Goal: Information Seeking & Learning: Learn about a topic

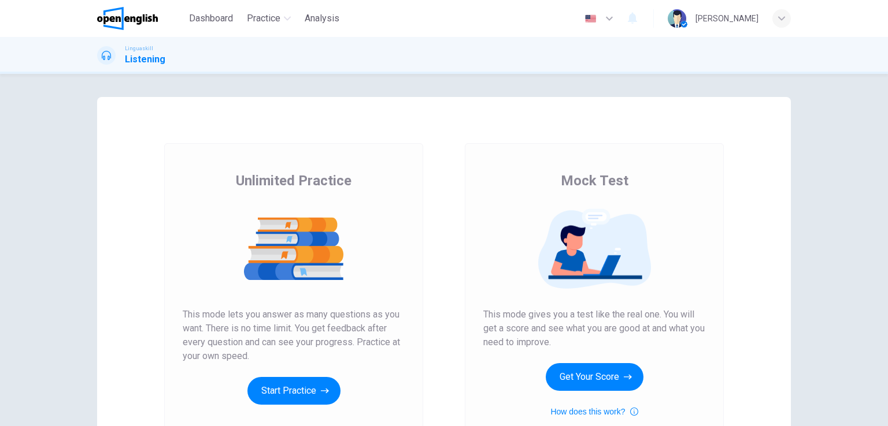
scroll to position [58, 0]
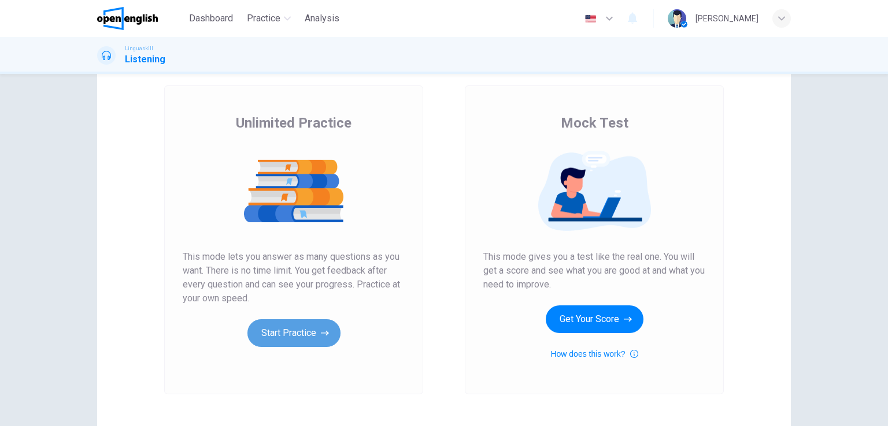
click at [268, 337] on button "Start Practice" at bounding box center [293, 334] width 93 height 28
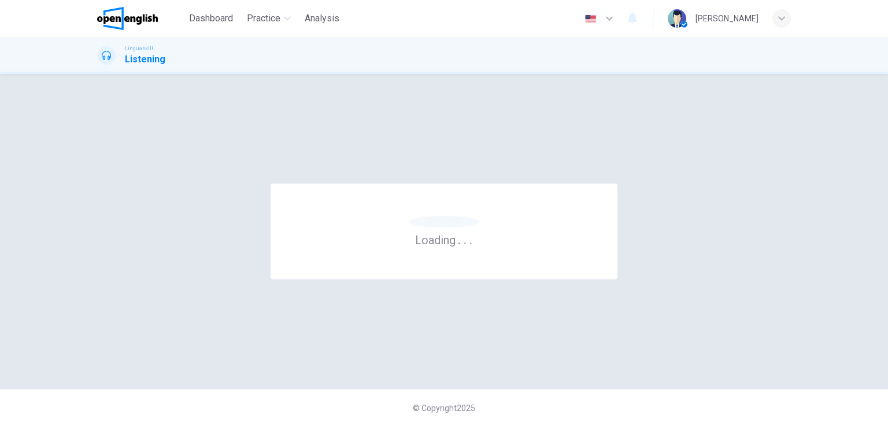
scroll to position [0, 0]
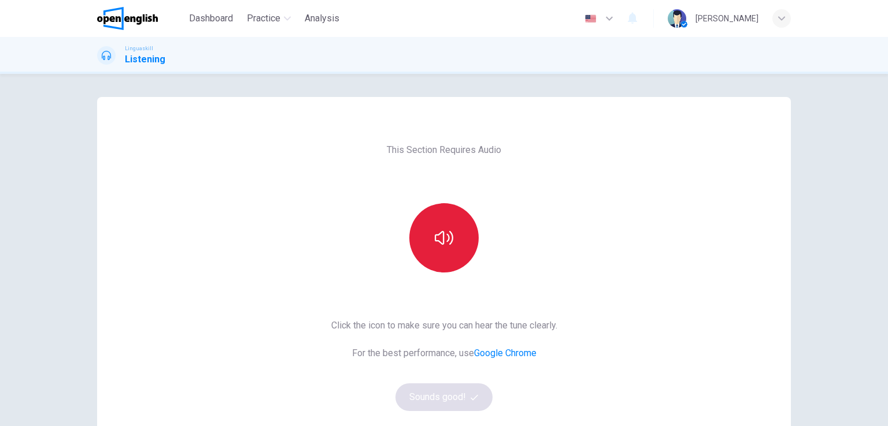
click at [439, 241] on icon "button" at bounding box center [444, 238] width 18 height 18
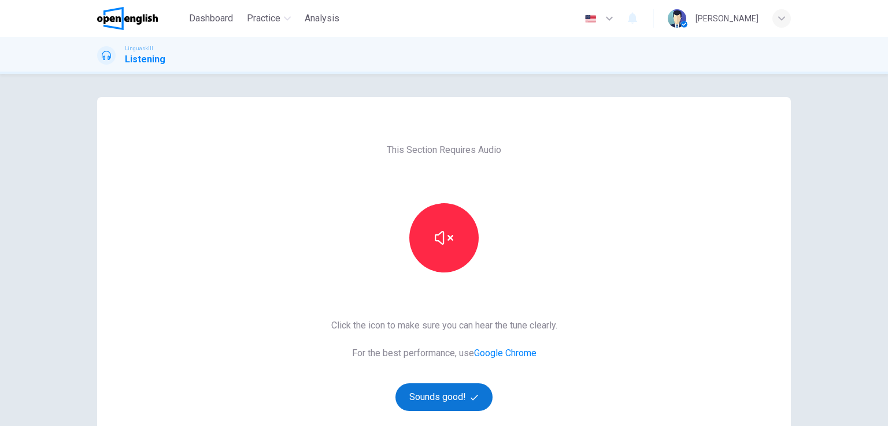
click at [452, 400] on button "Sounds good!" at bounding box center [443, 398] width 97 height 28
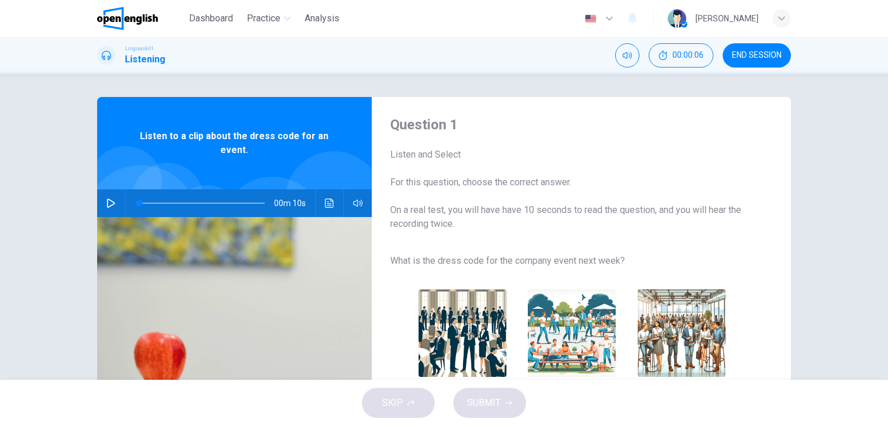
scroll to position [58, 0]
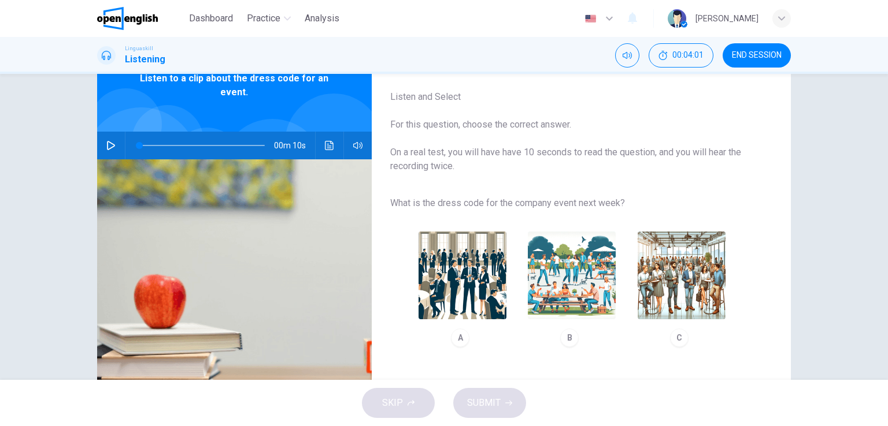
click at [20, 163] on div "Question 1 Listen and Select For this question, choose the correct answer. On a…" at bounding box center [444, 227] width 888 height 306
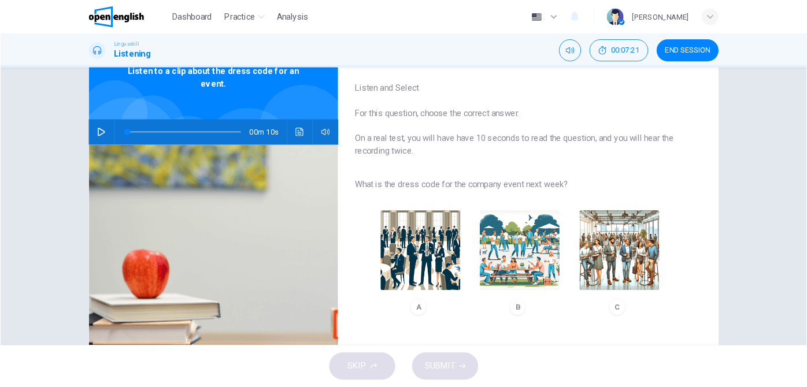
scroll to position [0, 0]
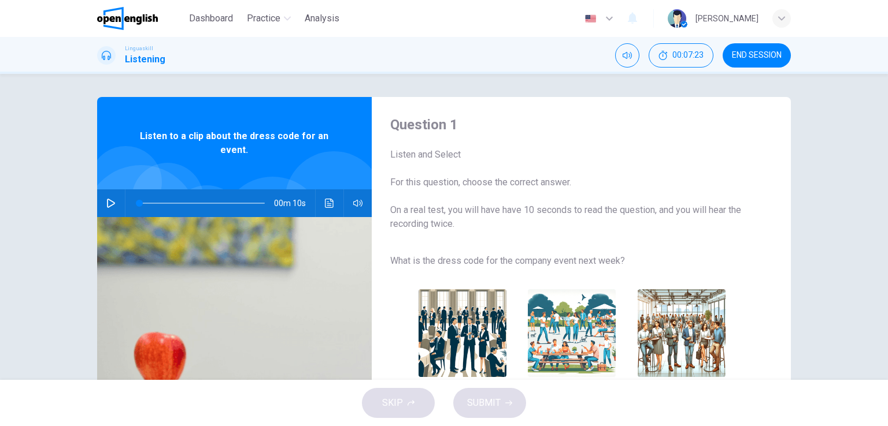
click at [112, 204] on icon "button" at bounding box center [110, 203] width 9 height 9
type input "**"
click at [107, 206] on icon "button" at bounding box center [111, 203] width 8 height 9
click at [107, 204] on icon "button" at bounding box center [110, 203] width 9 height 9
type input "*"
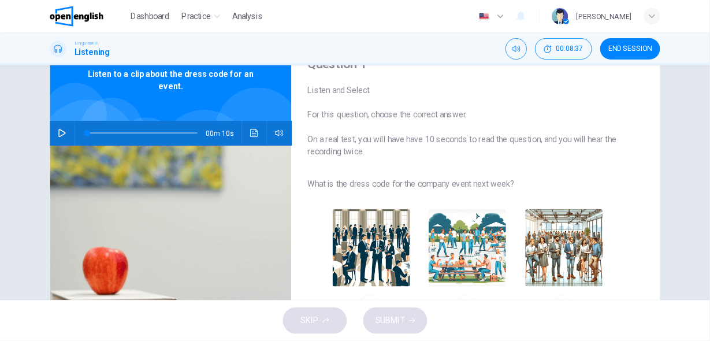
scroll to position [105, 0]
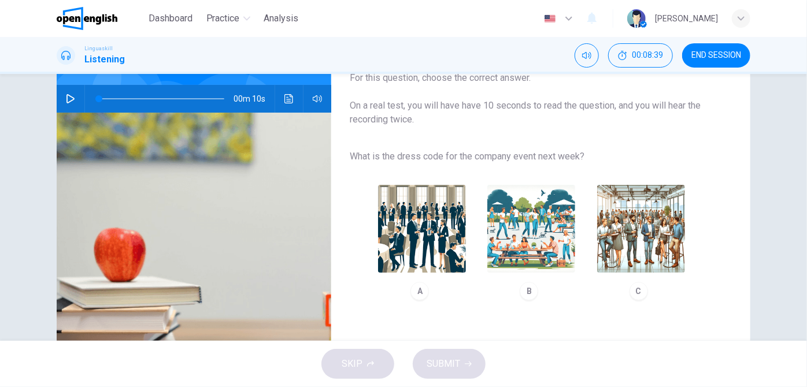
drag, startPoint x: 347, startPoint y: 153, endPoint x: 534, endPoint y: 153, distance: 187.8
click at [534, 153] on span "What is the dress code for the company event next week?" at bounding box center [531, 157] width 363 height 14
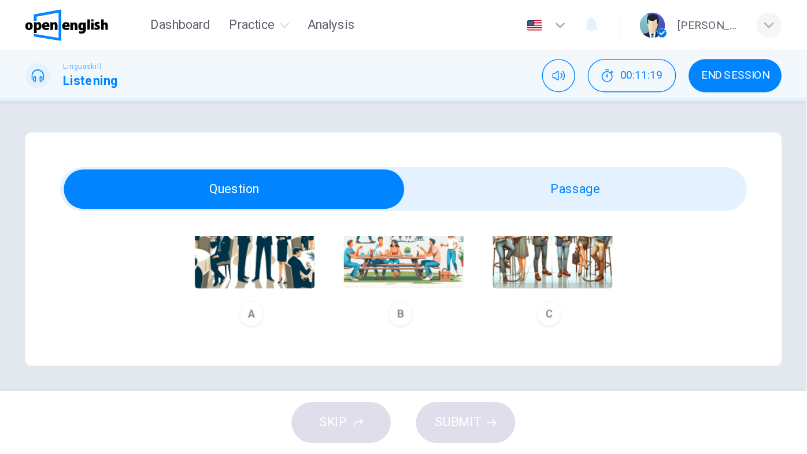
scroll to position [143, 0]
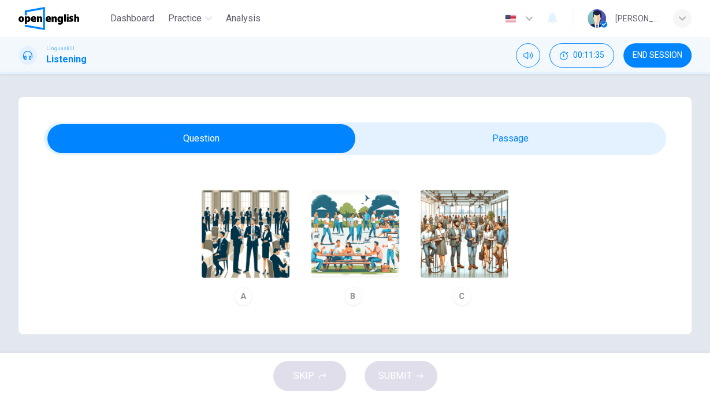
click at [233, 230] on img "button" at bounding box center [246, 234] width 88 height 88
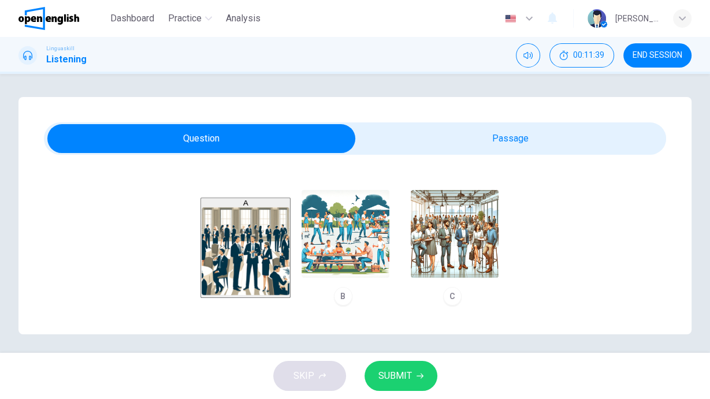
click at [404, 373] on span "SUBMIT" at bounding box center [395, 376] width 34 height 16
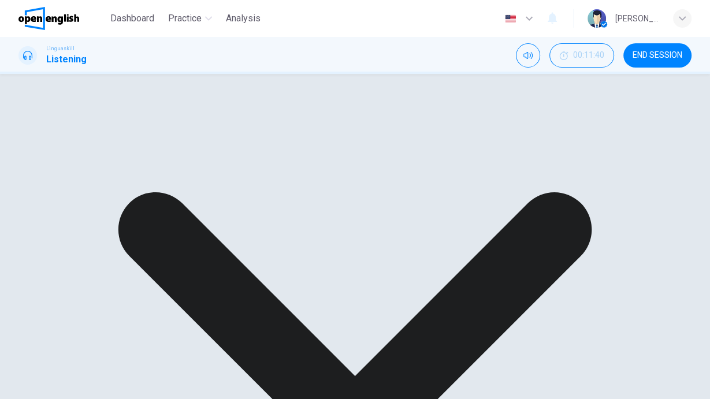
click at [473, 229] on div "A B C" at bounding box center [355, 262] width 622 height 101
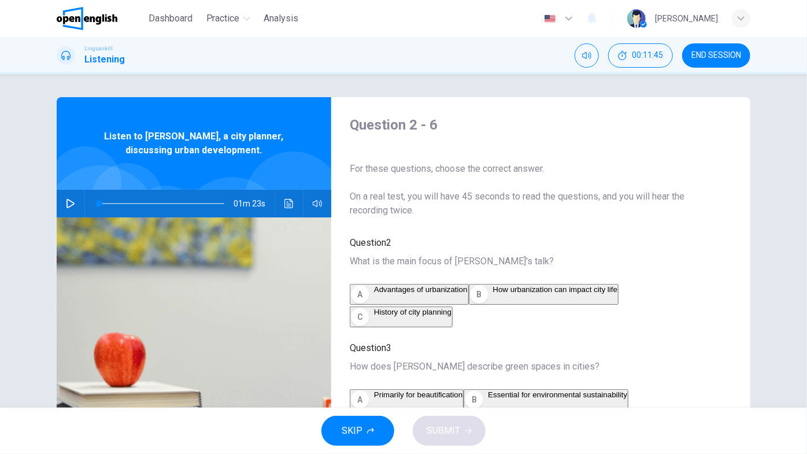
click at [73, 206] on button "button" at bounding box center [70, 204] width 18 height 28
click at [73, 205] on button "button" at bounding box center [70, 204] width 18 height 28
drag, startPoint x: 95, startPoint y: 203, endPoint x: 77, endPoint y: 203, distance: 17.9
click at [77, 203] on div "01m 23s" at bounding box center [194, 204] width 274 height 28
click at [66, 202] on icon "button" at bounding box center [70, 203] width 9 height 9
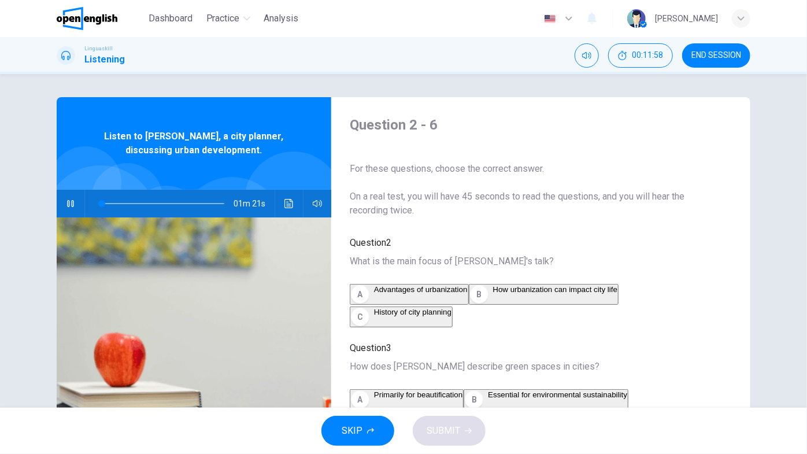
type input "*"
type input "**"
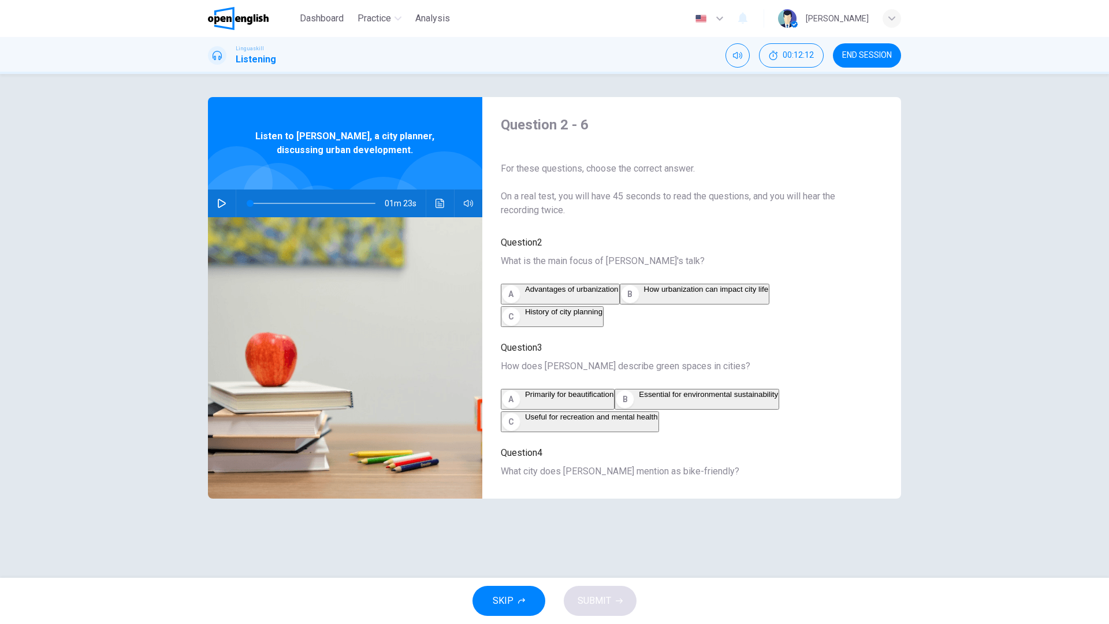
click at [217, 206] on icon "button" at bounding box center [221, 203] width 9 height 9
type input "*"
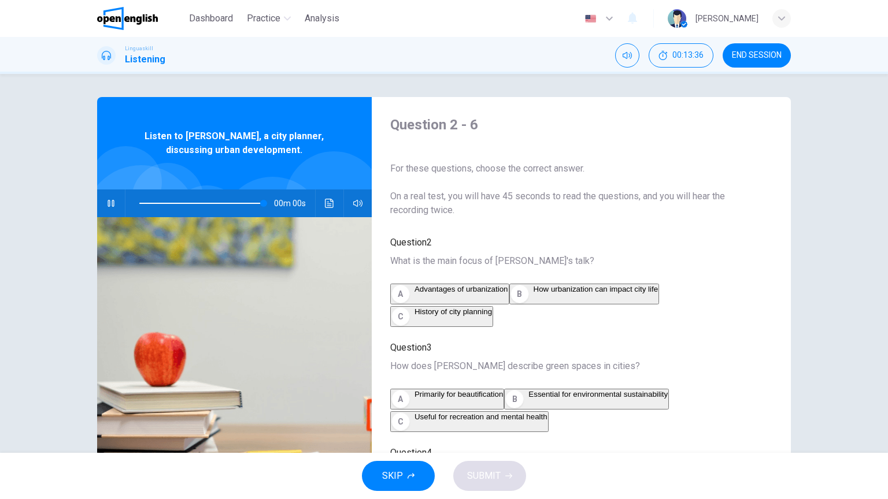
type input "*"
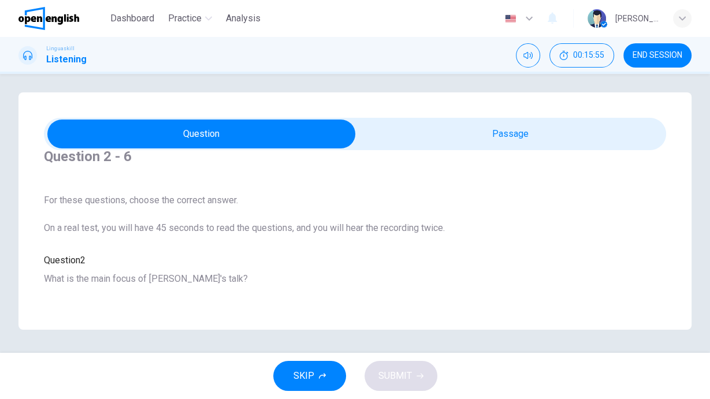
scroll to position [3, 0]
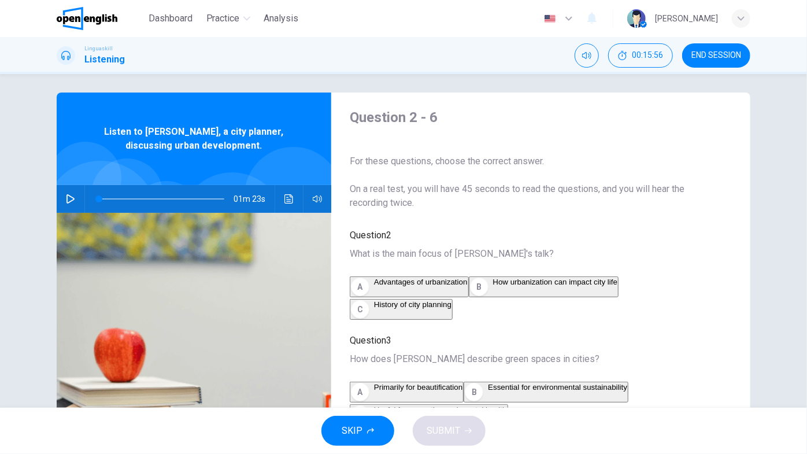
click at [66, 198] on icon "button" at bounding box center [70, 198] width 9 height 9
type input "*"
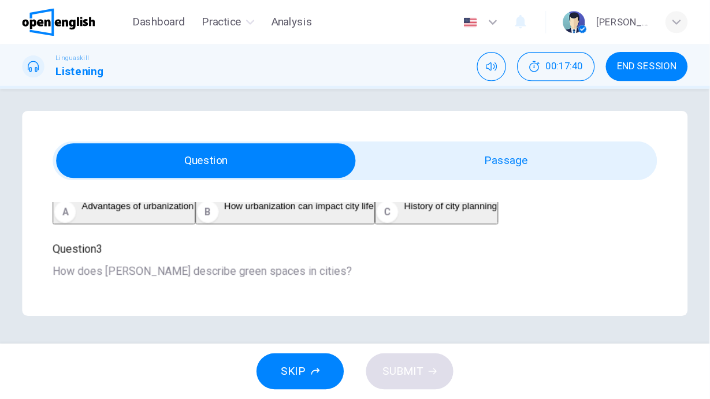
scroll to position [154, 0]
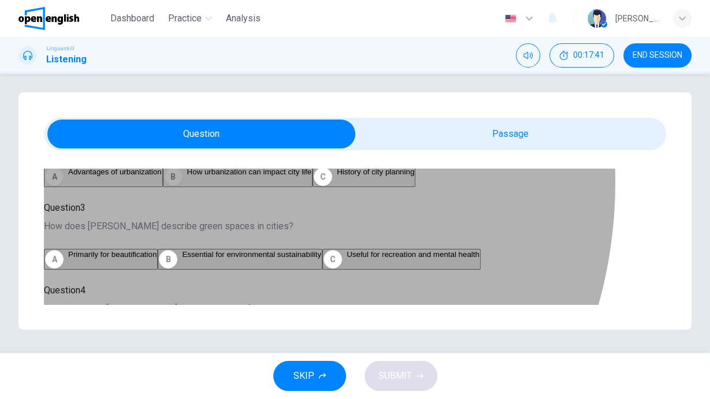
click at [187, 176] on span "How urbanization can impact city life" at bounding box center [249, 172] width 125 height 9
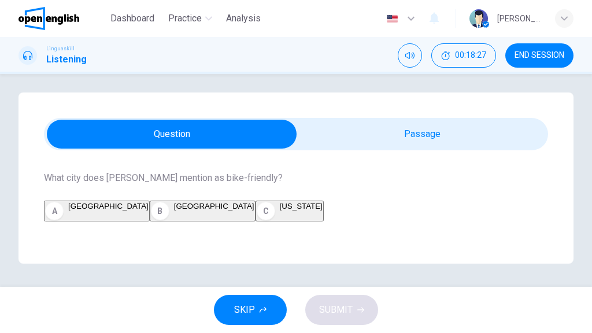
scroll to position [324, 0]
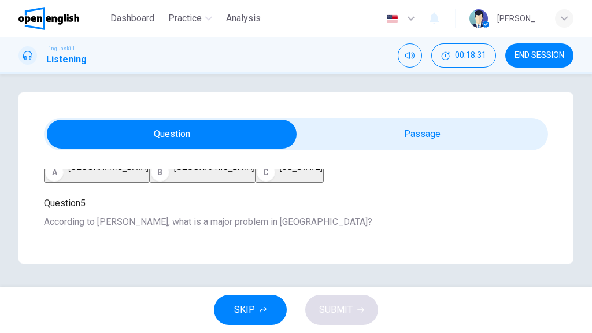
click at [347, 89] on span "Useful for recreation and mental health" at bounding box center [413, 84] width 133 height 9
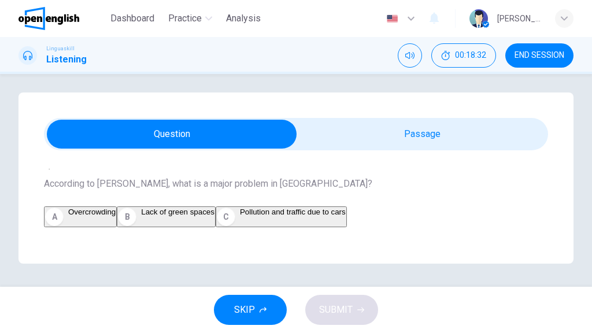
scroll to position [400, 0]
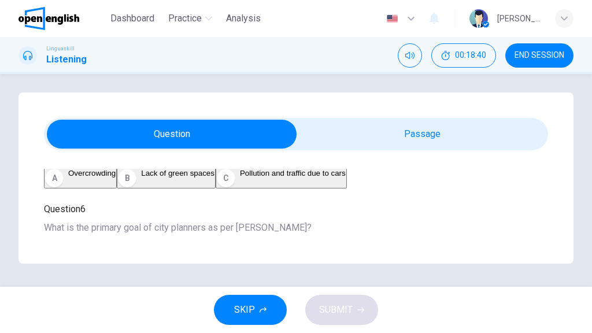
click at [122, 95] on span "[GEOGRAPHIC_DATA]" at bounding box center [108, 90] width 80 height 9
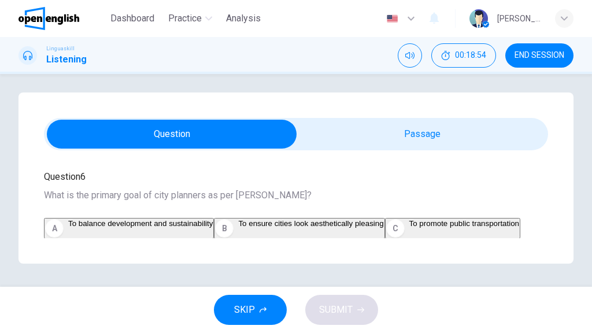
scroll to position [593, 0]
click at [117, 156] on button "A Overcrowding" at bounding box center [80, 145] width 73 height 21
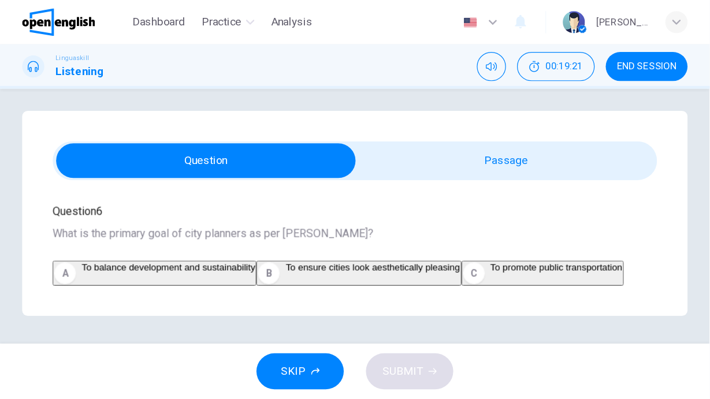
scroll to position [730, 0]
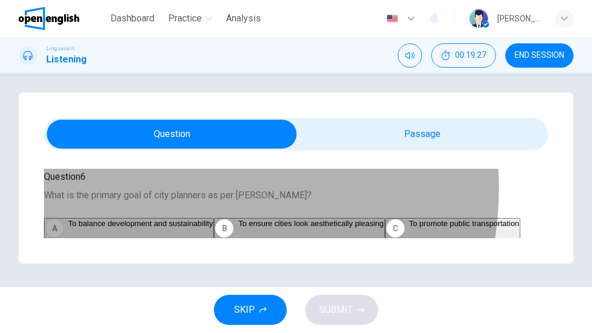
click at [166, 218] on button "A To balance development and sustainability" at bounding box center [129, 228] width 170 height 21
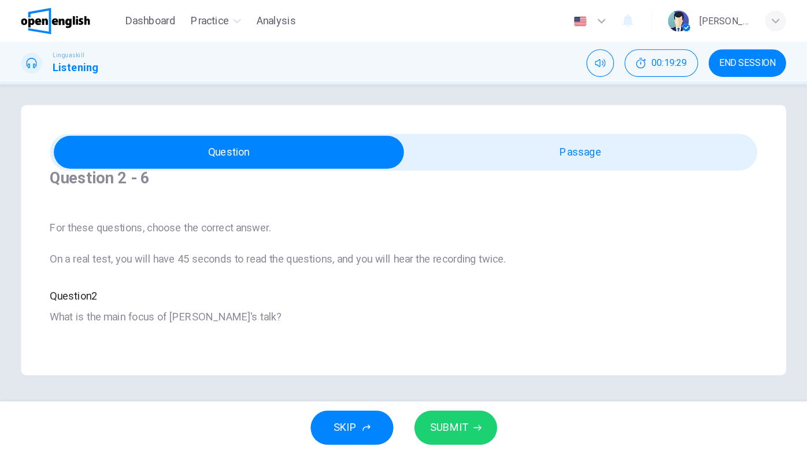
scroll to position [3, 0]
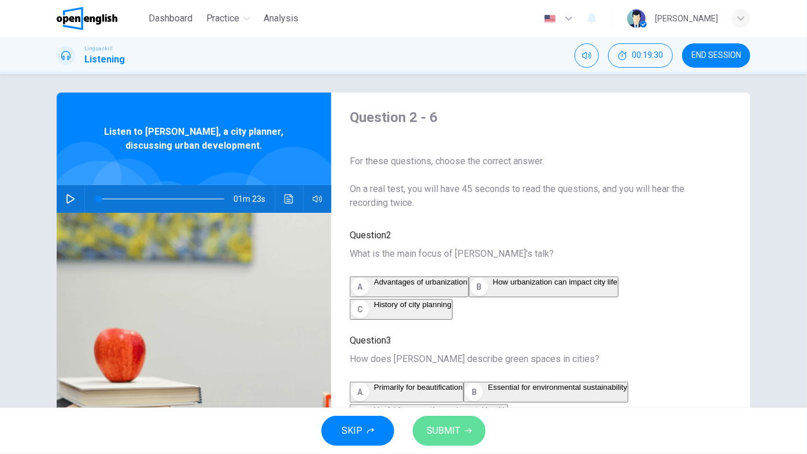
click at [450, 426] on span "SUBMIT" at bounding box center [443, 430] width 34 height 16
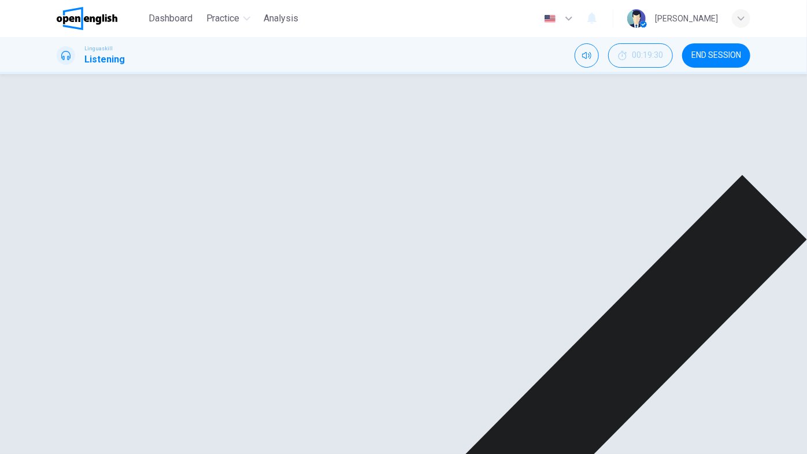
scroll to position [388, 0]
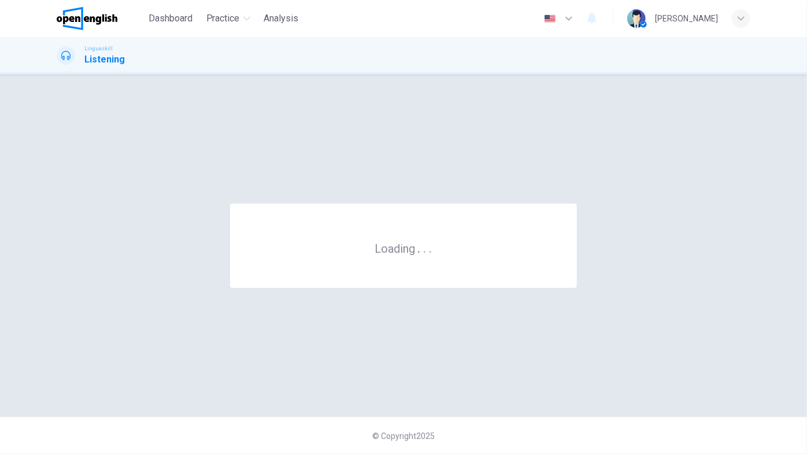
scroll to position [0, 0]
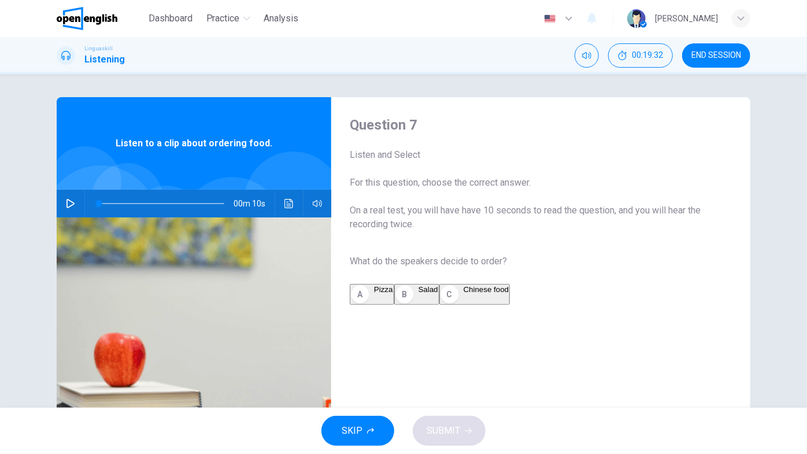
click at [67, 205] on icon "button" at bounding box center [70, 203] width 9 height 9
type input "*"
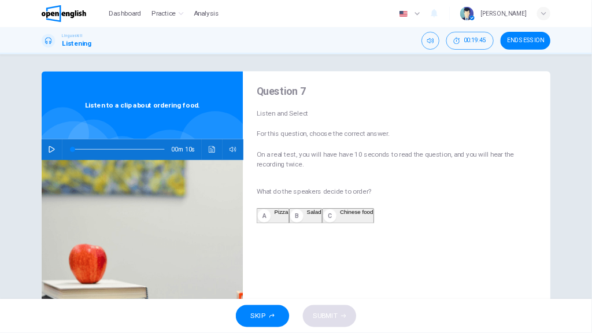
scroll to position [52, 0]
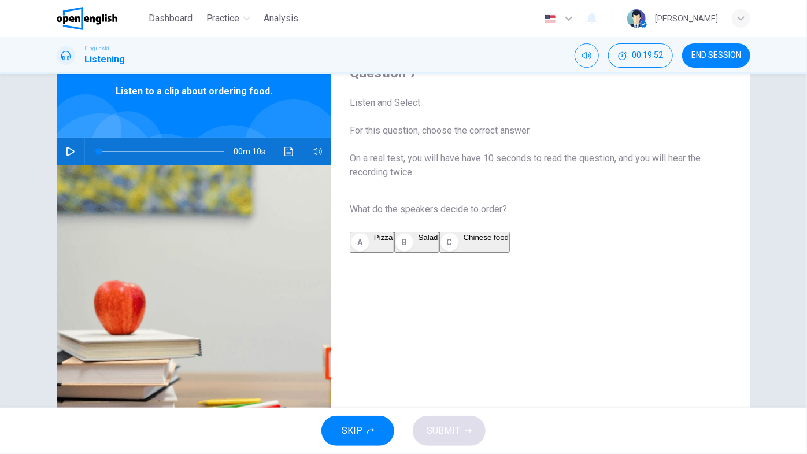
click at [418, 242] on span "Salad" at bounding box center [428, 237] width 20 height 9
click at [66, 151] on icon "button" at bounding box center [70, 151] width 9 height 9
type input "*"
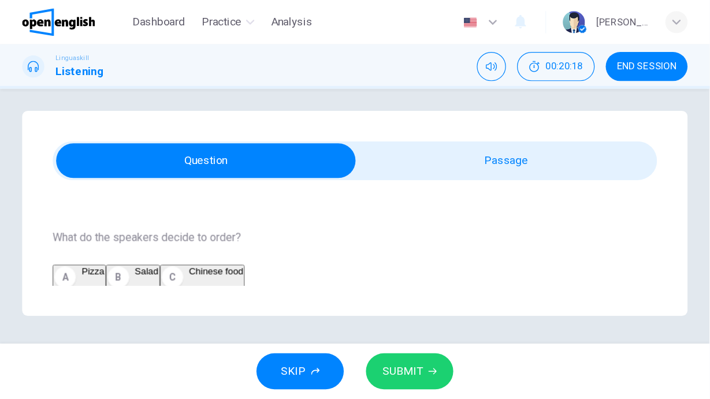
scroll to position [179, 0]
click at [338, 311] on span "SUBMIT" at bounding box center [336, 310] width 34 height 16
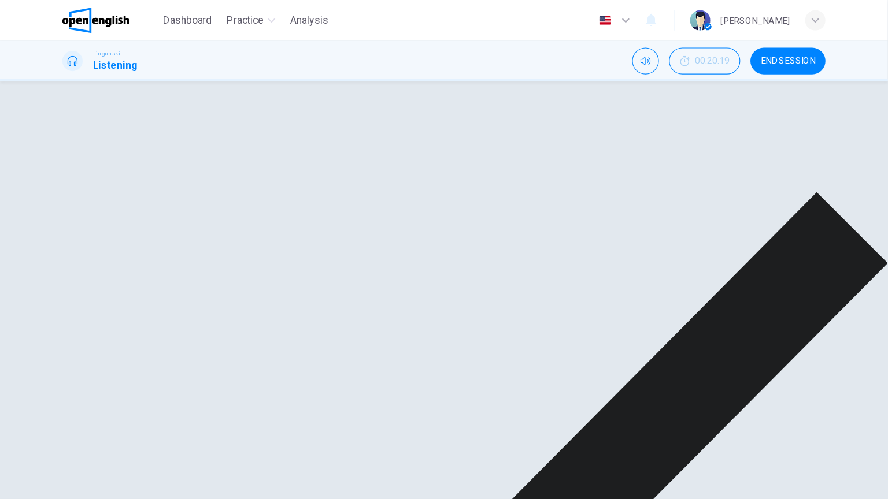
scroll to position [5, 0]
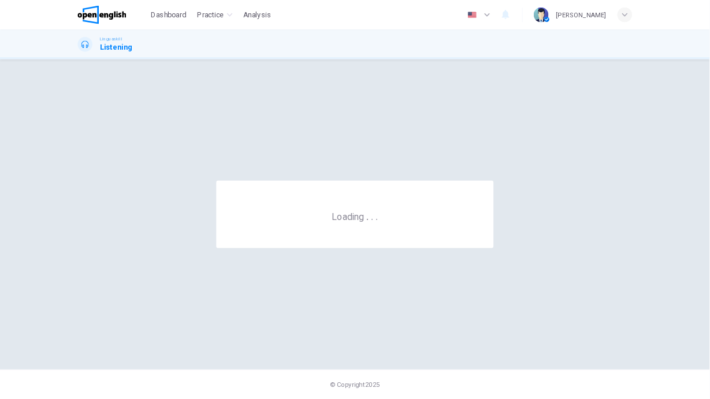
scroll to position [0, 0]
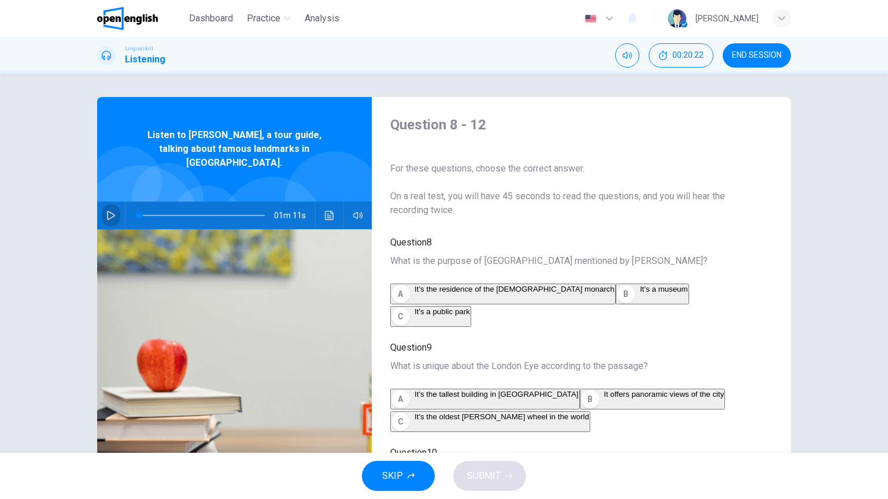
click at [109, 211] on icon "button" at bounding box center [111, 215] width 8 height 9
type input "*"
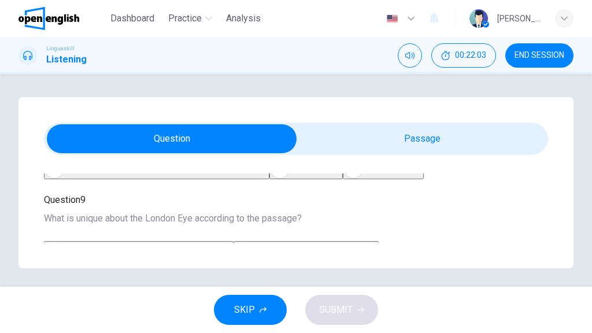
scroll to position [131, 0]
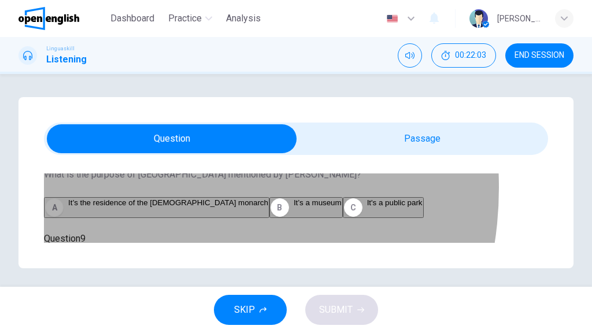
click at [132, 202] on span "It’s the residence of the [DEMOGRAPHIC_DATA] monarch" at bounding box center [168, 202] width 200 height 9
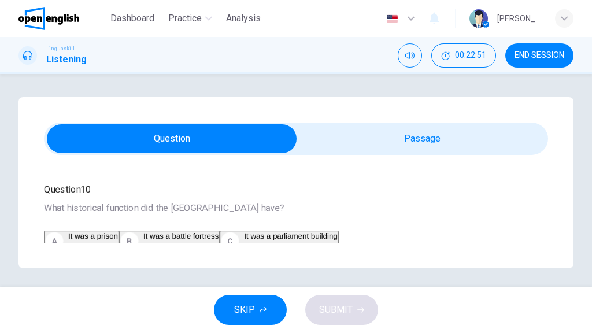
scroll to position [324, 0]
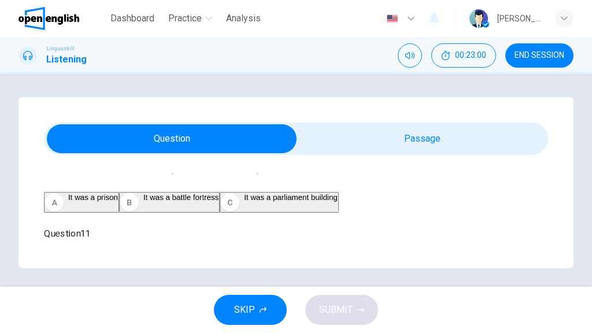
click at [258, 96] on span "It offers panoramic views of the city" at bounding box center [318, 92] width 120 height 9
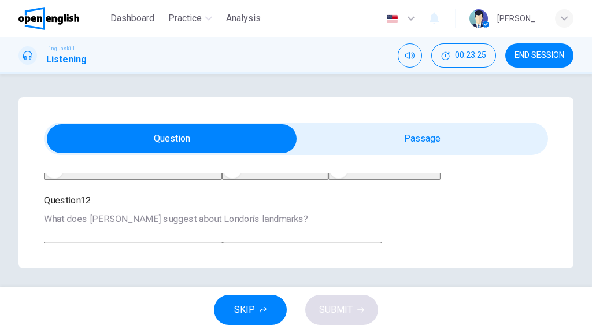
scroll to position [477, 0]
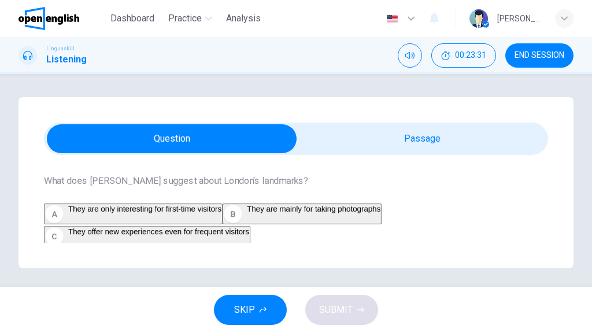
click at [244, 48] on span "It was a parliament building" at bounding box center [291, 43] width 94 height 9
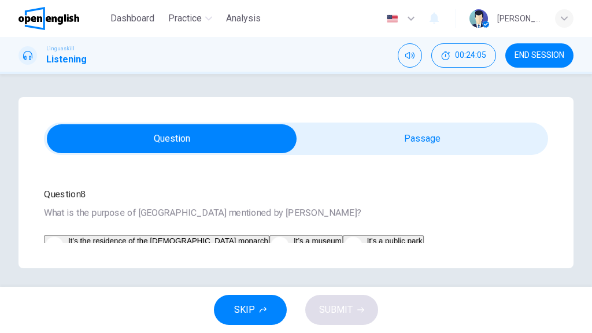
scroll to position [0, 0]
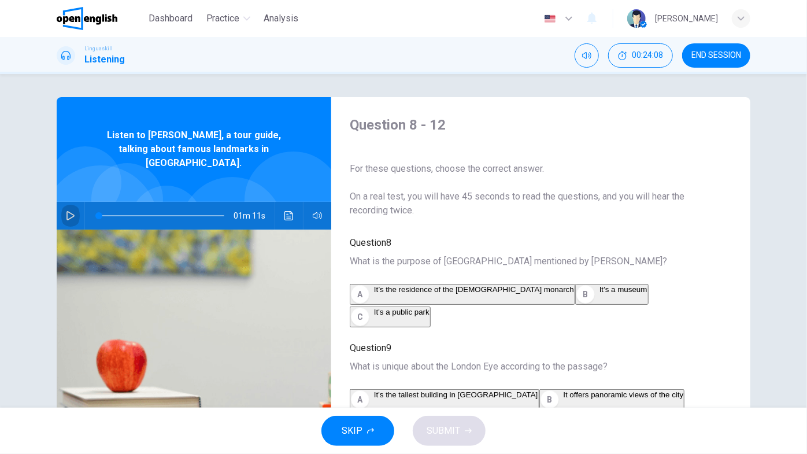
click at [68, 211] on icon "button" at bounding box center [70, 215] width 9 height 9
type input "*"
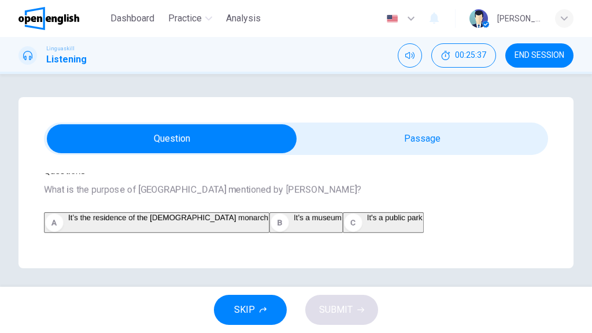
scroll to position [154, 0]
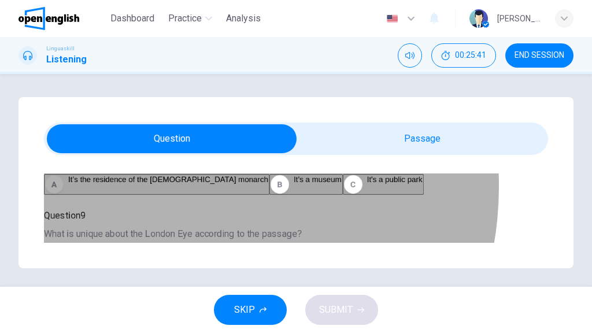
click at [160, 178] on span "It’s the residence of the [DEMOGRAPHIC_DATA] monarch" at bounding box center [168, 179] width 200 height 9
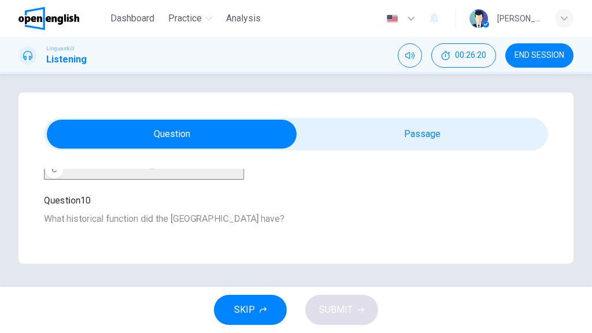
scroll to position [308, 0]
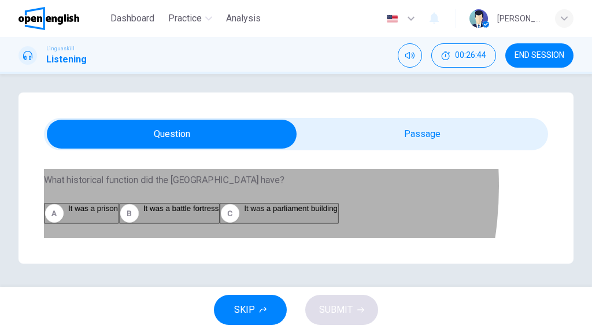
click at [258, 107] on span "It offers panoramic views of the city" at bounding box center [318, 103] width 120 height 9
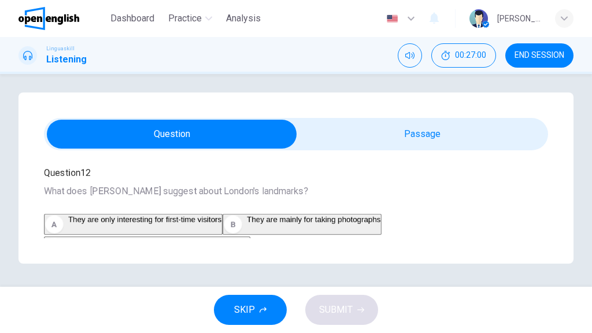
scroll to position [424, 0]
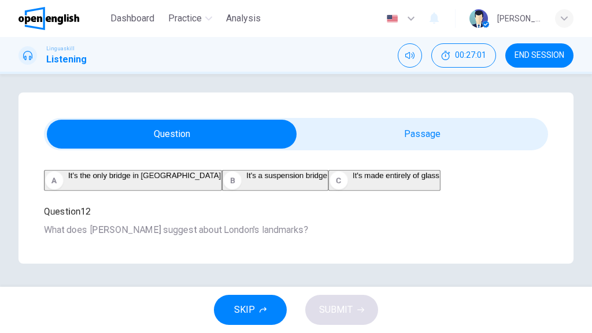
click at [119, 108] on button "A It was a prison" at bounding box center [81, 97] width 75 height 21
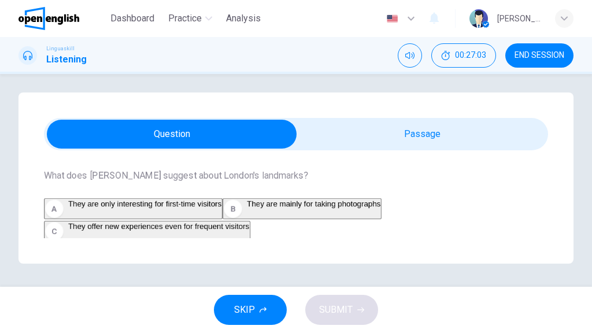
scroll to position [578, 0]
click at [246, 125] on span "It's a suspension bridge" at bounding box center [286, 121] width 81 height 9
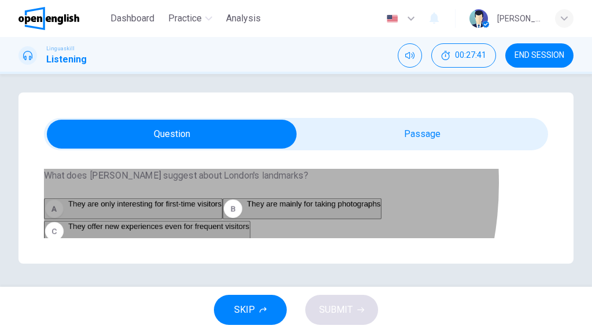
click at [167, 199] on span "They are only interesting for first-time visitors" at bounding box center [144, 203] width 153 height 9
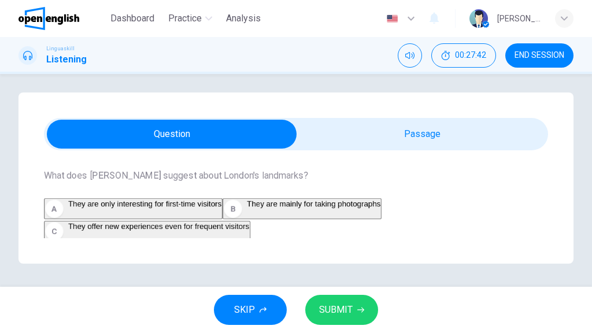
click at [320, 311] on span "SUBMIT" at bounding box center [336, 310] width 34 height 16
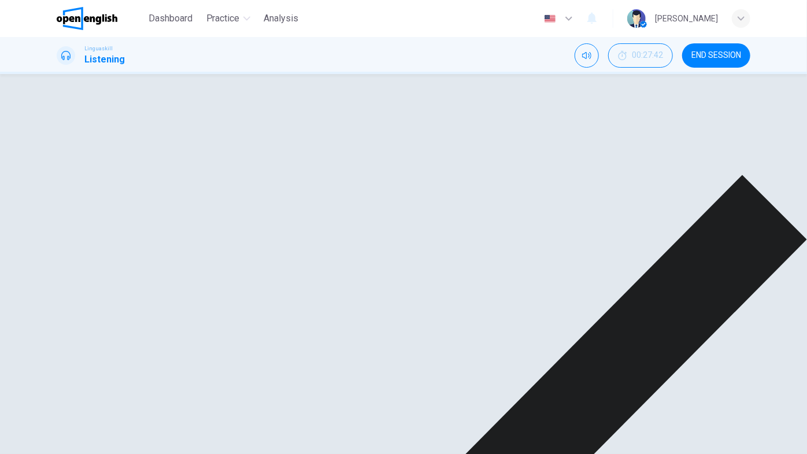
scroll to position [114, 0]
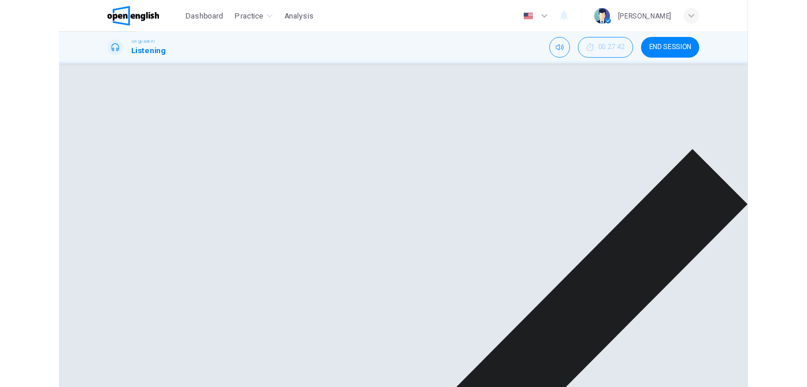
scroll to position [0, 0]
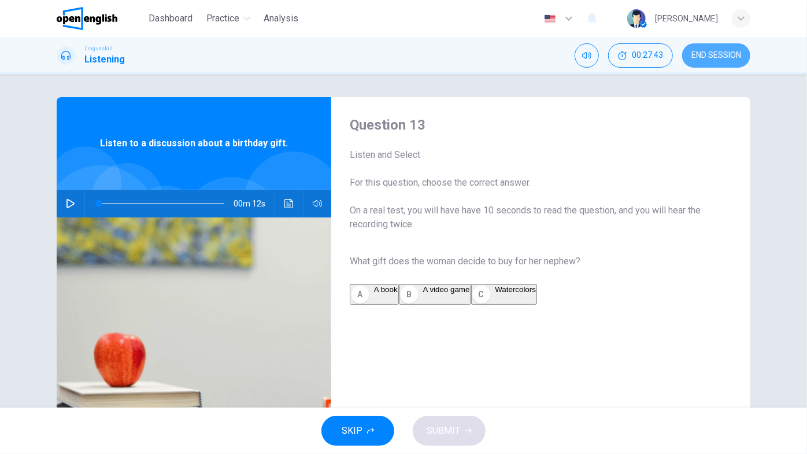
click at [701, 58] on span "END SESSION" at bounding box center [716, 55] width 50 height 9
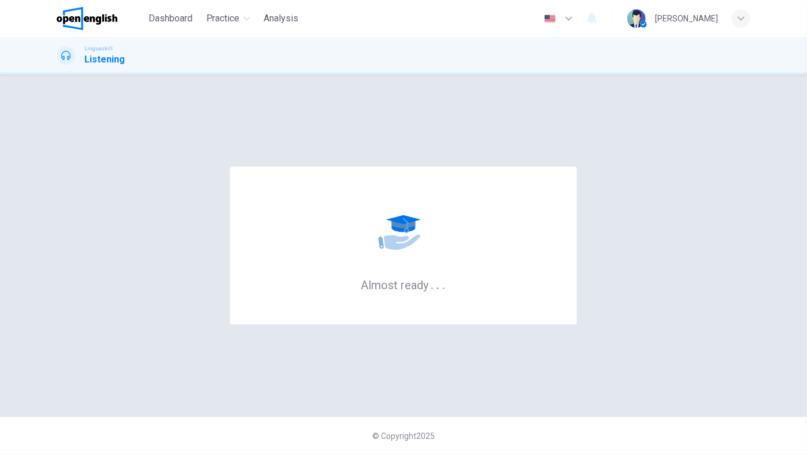
click at [537, 128] on div "Almost ready . . ." at bounding box center [403, 245] width 693 height 296
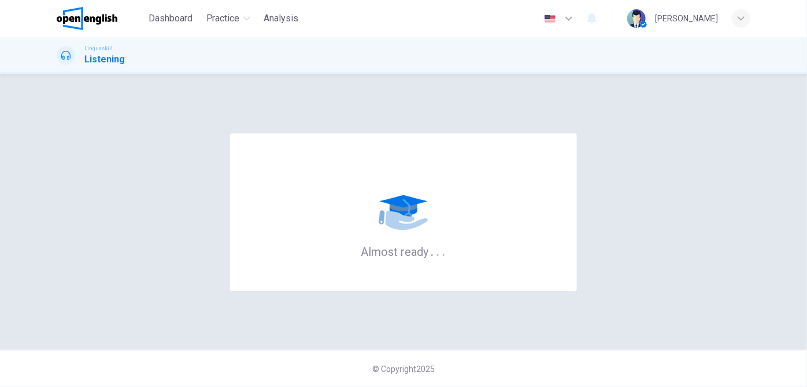
click at [448, 253] on div "Almost ready . . ." at bounding box center [403, 212] width 347 height 158
click at [735, 13] on div "button" at bounding box center [740, 18] width 18 height 18
click at [543, 387] on div at bounding box center [403, 387] width 807 height 0
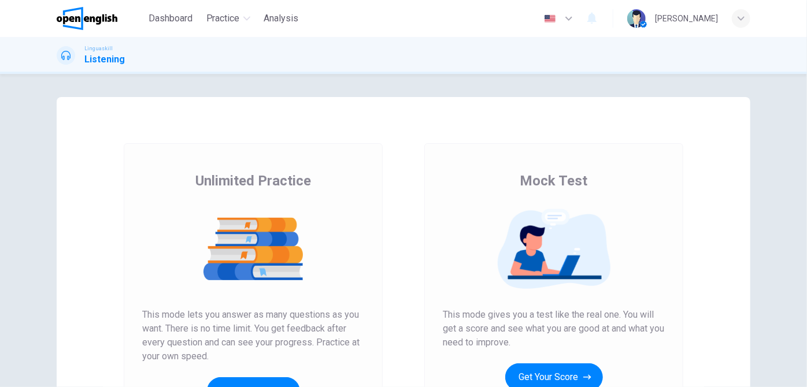
click at [13, 211] on div "Unlimited Practice Mock Test Unlimited Practice This mode lets you answer as ma…" at bounding box center [403, 230] width 807 height 313
